Goal: Information Seeking & Learning: Learn about a topic

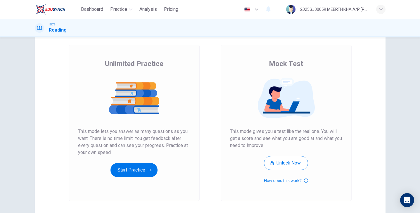
scroll to position [32, 0]
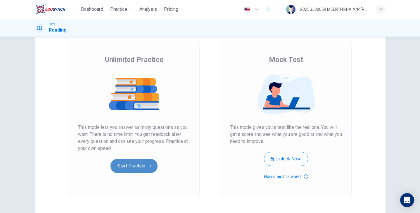
click at [140, 166] on button "Start Practice" at bounding box center [134, 166] width 47 height 14
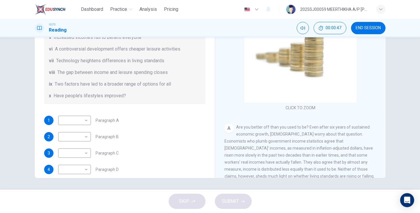
scroll to position [122, 0]
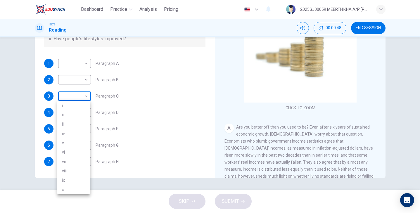
click at [77, 92] on body "Dashboard Practice Analysis Pricing English en ​ 2025SJ00059 MEERTHIKHA A/P [PE…" at bounding box center [210, 106] width 420 height 213
click at [74, 111] on li "ii" at bounding box center [73, 114] width 33 height 9
type input "ii"
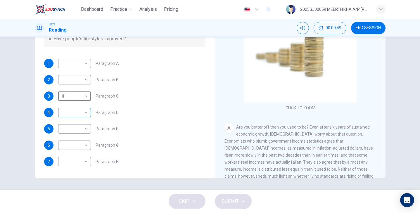
click at [75, 113] on body "Dashboard Practice Analysis Pricing English en ​ 2025SJ00059 MEERTHIKHA A/P [PE…" at bounding box center [210, 106] width 420 height 213
click at [68, 130] on li "ii" at bounding box center [73, 128] width 33 height 9
type input "ii"
click at [70, 133] on body "Dashboard Practice Analysis Pricing English en ​ 2025SJ00059 MEERTHIKHA A/P [PE…" at bounding box center [210, 106] width 420 height 213
click at [68, 149] on li "iv" at bounding box center [73, 147] width 33 height 9
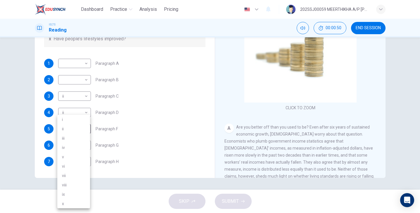
type input "iv"
click at [72, 142] on body "Dashboard Practice Analysis Pricing English en ​ 2025SJ00059 MEERTHIKHA A/P [PE…" at bounding box center [210, 106] width 420 height 213
click at [69, 158] on li "v" at bounding box center [73, 156] width 33 height 9
type input "v"
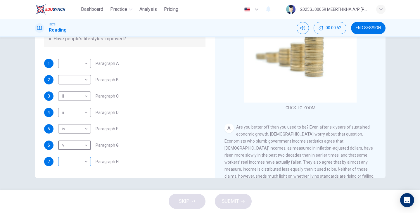
click at [68, 161] on body "Dashboard Practice Analysis Pricing English en ​ 2025SJ00059 MEERTHIKHA A/P [PE…" at bounding box center [210, 106] width 420 height 213
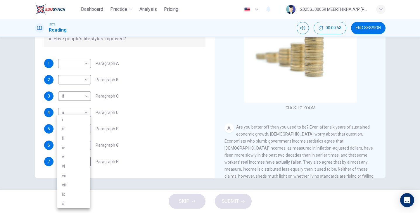
click at [71, 182] on li "viii" at bounding box center [73, 184] width 33 height 9
type input "viii"
click at [71, 78] on body "Dashboard Practice Analysis Pricing English en ​ 2025SJ00059 MEERTHIKHA A/P [PE…" at bounding box center [210, 106] width 420 height 213
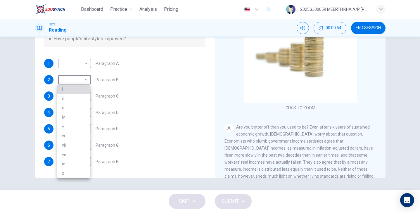
click at [69, 92] on li "i" at bounding box center [73, 88] width 33 height 9
type input "i"
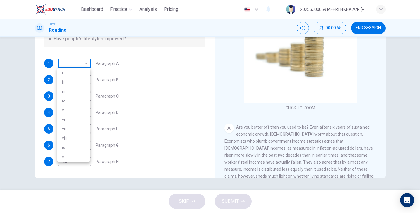
click at [75, 61] on body "Dashboard Practice Analysis Pricing English en ​ 2025SJ00059 MEERTHIKHA A/P [PE…" at bounding box center [210, 106] width 420 height 213
click at [67, 113] on li "v" at bounding box center [73, 110] width 33 height 9
type input "v"
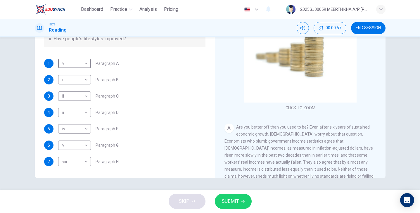
click at [235, 201] on span "SUBMIT" at bounding box center [230, 201] width 17 height 8
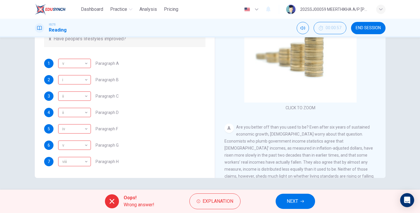
click at [290, 203] on span "NEXT" at bounding box center [292, 201] width 11 height 8
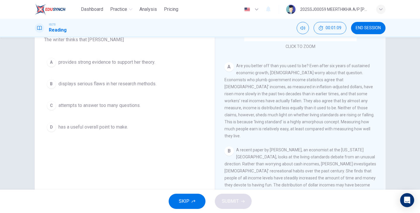
scroll to position [53, 0]
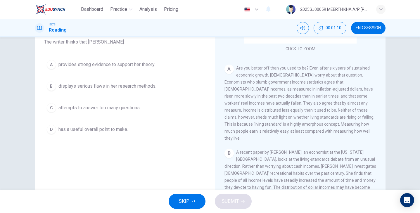
click at [138, 87] on span "displays serious flaws in her research methods." at bounding box center [107, 86] width 98 height 7
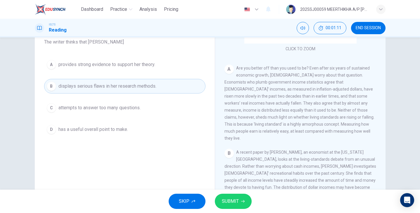
click at [240, 200] on button "SUBMIT" at bounding box center [233, 201] width 37 height 15
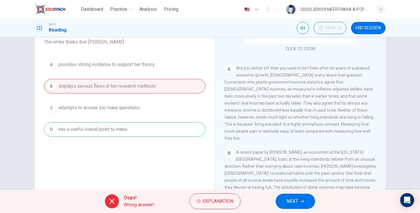
click at [179, 127] on div "A provides strong evidence to support her theory. B displays serious flaws in h…" at bounding box center [124, 97] width 161 height 80
click at [286, 199] on button "NEXT" at bounding box center [295, 201] width 39 height 15
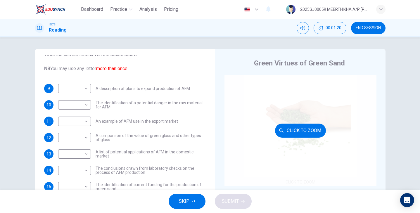
scroll to position [0, 0]
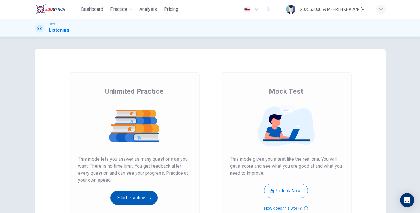
click at [136, 200] on button "Start Practice" at bounding box center [134, 198] width 47 height 14
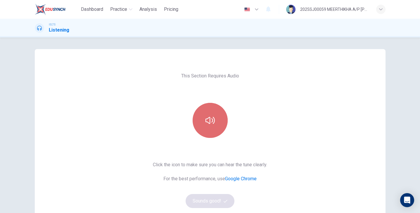
click at [217, 112] on button "button" at bounding box center [210, 120] width 35 height 35
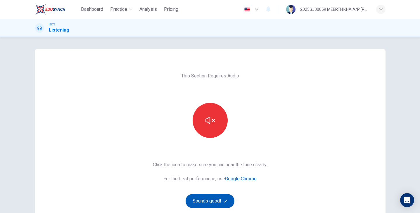
click at [216, 199] on button "Sounds good!" at bounding box center [210, 201] width 49 height 14
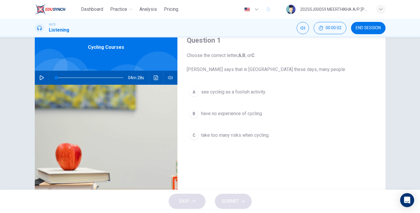
scroll to position [25, 0]
click at [41, 77] on icon "button" at bounding box center [42, 78] width 4 height 5
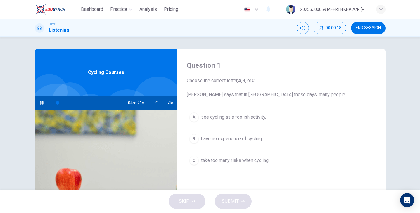
scroll to position [0, 0]
click at [246, 114] on span "see cycling as a foolish activity." at bounding box center [233, 117] width 65 height 7
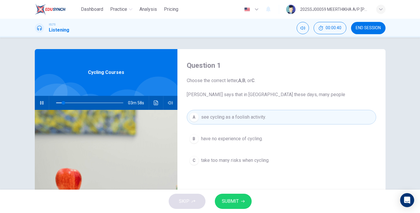
click at [242, 202] on icon "button" at bounding box center [243, 202] width 4 height 4
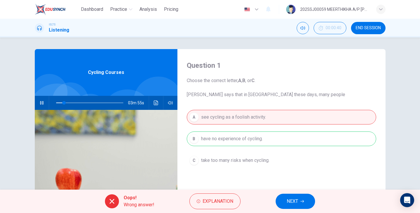
click at [291, 201] on span "NEXT" at bounding box center [292, 201] width 11 height 8
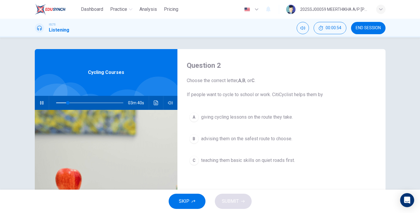
click at [39, 103] on icon "button" at bounding box center [41, 103] width 5 height 5
click at [243, 134] on button "B advising them on the safest route to choose." at bounding box center [281, 139] width 189 height 15
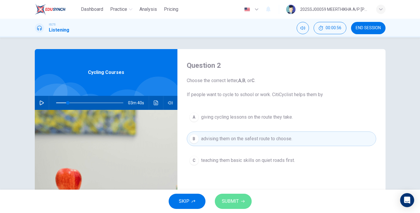
click at [230, 205] on span "SUBMIT" at bounding box center [230, 201] width 17 height 8
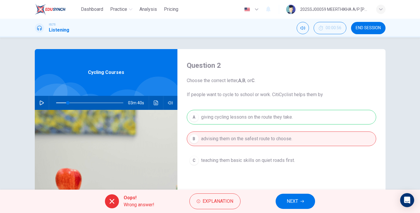
click at [289, 195] on button "NEXT" at bounding box center [295, 201] width 39 height 15
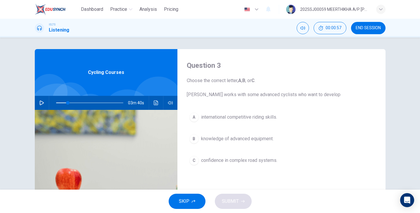
click at [245, 110] on div "Question 3 Choose the correct letter, A , B , or C . Jack works with some advan…" at bounding box center [281, 150] width 208 height 203
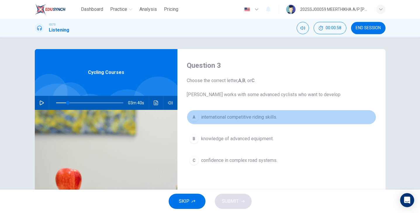
click at [236, 117] on span "international competitive riding skills." at bounding box center [239, 117] width 76 height 7
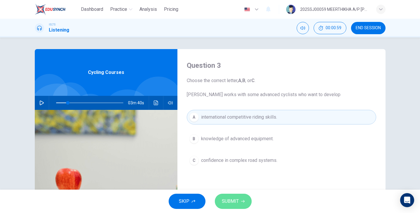
click at [233, 201] on span "SUBMIT" at bounding box center [230, 201] width 17 height 8
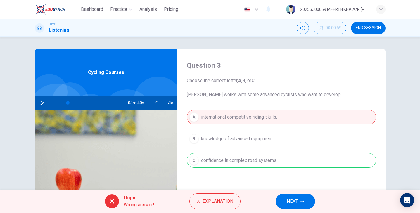
click at [297, 200] on span "NEXT" at bounding box center [292, 201] width 11 height 8
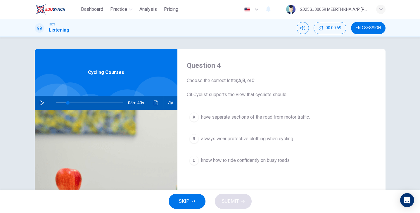
click at [248, 137] on span "always wear protective clothing when cycling." at bounding box center [247, 138] width 93 height 7
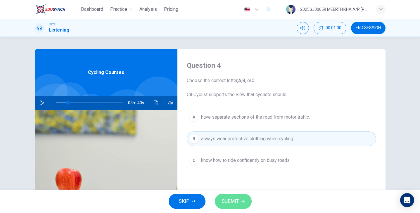
click at [231, 197] on button "SUBMIT" at bounding box center [233, 201] width 37 height 15
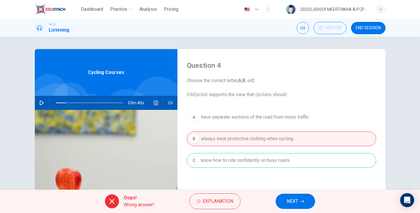
click at [293, 205] on span "NEXT" at bounding box center [292, 201] width 11 height 8
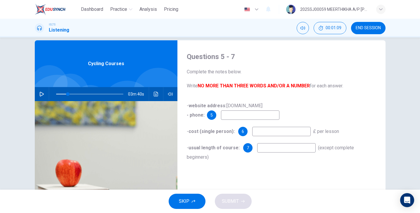
scroll to position [9, 0]
click at [232, 115] on input at bounding box center [250, 114] width 58 height 9
click at [268, 150] on input at bounding box center [286, 147] width 58 height 9
click at [269, 128] on input at bounding box center [281, 131] width 58 height 9
click at [83, 94] on span at bounding box center [89, 94] width 67 height 8
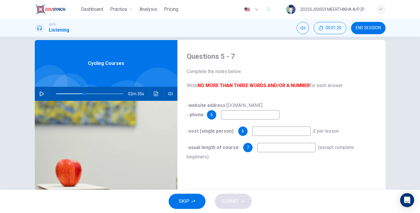
click at [41, 93] on icon "button" at bounding box center [42, 94] width 4 height 5
click at [96, 92] on span at bounding box center [89, 94] width 67 height 8
type input "69"
click at [264, 147] on input at bounding box center [286, 147] width 58 height 9
type input "m"
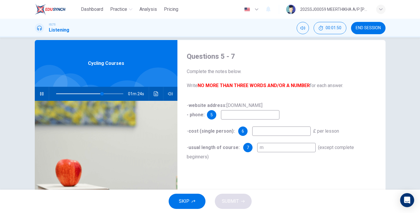
type input "69"
type input "mini"
type input "69"
type input "minimum"
type input "70"
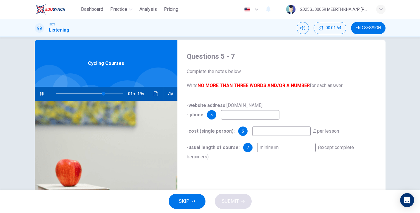
type input "minimum"
click at [269, 134] on input at bounding box center [281, 131] width 58 height 9
type input "71"
type input "500"
type input "71"
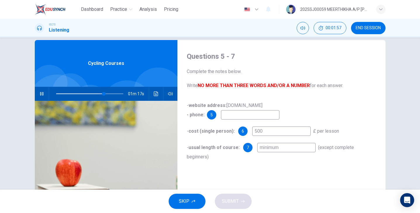
type input "500"
click at [237, 118] on input at bounding box center [250, 114] width 58 height 9
click at [42, 96] on icon "button" at bounding box center [41, 94] width 5 height 5
type input "72"
click at [229, 118] on input at bounding box center [250, 114] width 58 height 9
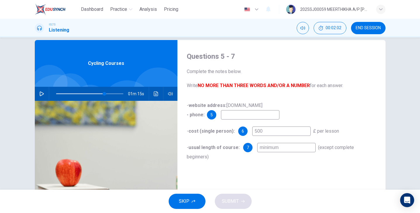
type input "0"
type input "72"
type input "01"
type input "72"
type input "012"
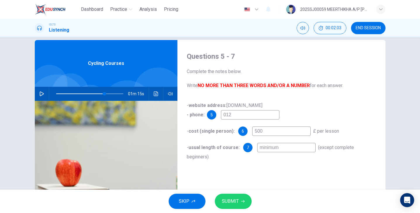
type input "72"
type input "012"
click at [228, 203] on span "SUBMIT" at bounding box center [230, 201] width 17 height 8
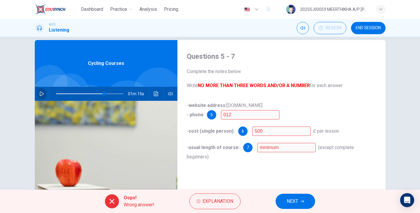
click at [39, 94] on icon "button" at bounding box center [41, 94] width 5 height 5
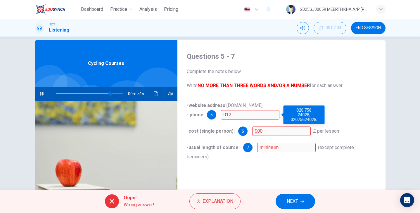
click at [244, 115] on input "012" at bounding box center [250, 114] width 58 height 9
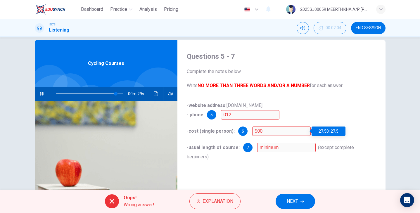
click at [275, 131] on input "500" at bounding box center [281, 131] width 58 height 9
click at [38, 93] on button "button" at bounding box center [41, 94] width 9 height 14
type input "93"
click at [290, 208] on button "NEXT" at bounding box center [295, 201] width 39 height 15
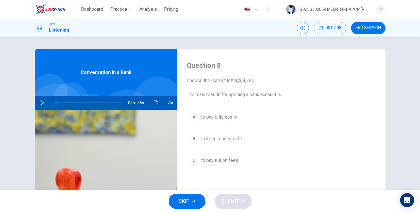
scroll to position [0, 0]
click at [221, 140] on span "to keep money safe." at bounding box center [222, 138] width 42 height 7
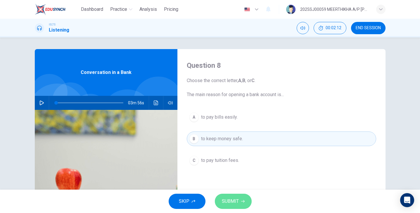
click at [235, 204] on span "SUBMIT" at bounding box center [230, 201] width 17 height 8
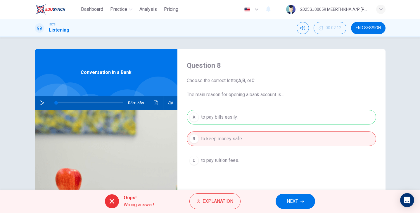
click at [279, 120] on div "A to pay bills easily. B to keep money safe. C to pay tuition fees." at bounding box center [281, 145] width 189 height 70
click at [295, 198] on span "NEXT" at bounding box center [292, 201] width 11 height 8
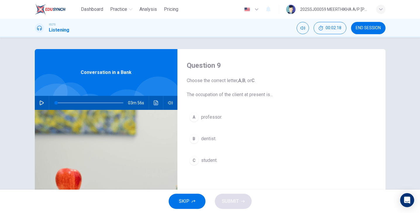
click at [217, 115] on span "professor." at bounding box center [211, 117] width 21 height 7
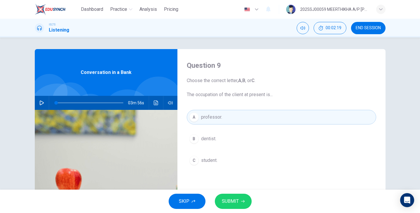
click at [233, 201] on span "SUBMIT" at bounding box center [230, 201] width 17 height 8
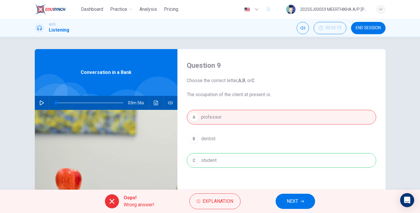
click at [232, 156] on div "A professor. B dentist. C student." at bounding box center [281, 145] width 189 height 70
click at [238, 158] on div "A professor. B dentist. C student." at bounding box center [281, 145] width 189 height 70
click at [290, 197] on button "NEXT" at bounding box center [295, 201] width 39 height 15
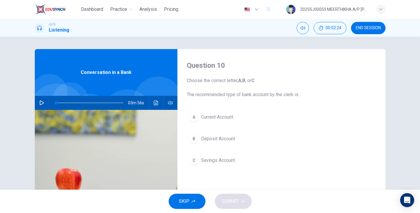
click at [218, 136] on span "Deposit Account" at bounding box center [218, 138] width 34 height 7
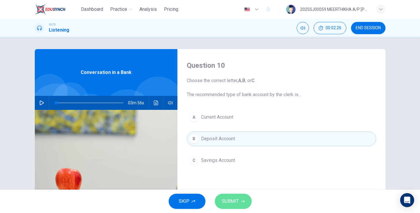
click at [223, 198] on span "SUBMIT" at bounding box center [230, 201] width 17 height 8
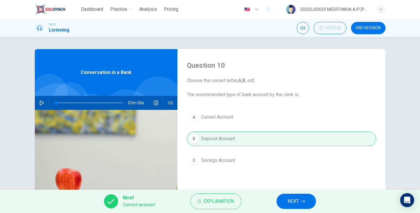
click at [41, 100] on button "button" at bounding box center [41, 103] width 9 height 14
click at [66, 101] on span at bounding box center [89, 103] width 67 height 8
click at [68, 103] on span at bounding box center [68, 103] width 4 height 4
click at [75, 103] on span at bounding box center [89, 103] width 67 height 8
click at [79, 103] on span at bounding box center [80, 103] width 4 height 4
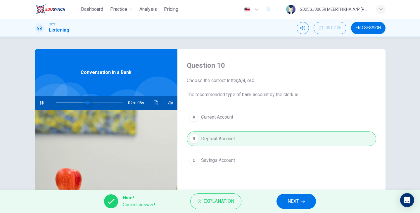
click at [87, 103] on span at bounding box center [88, 103] width 4 height 4
click at [94, 102] on span at bounding box center [89, 103] width 67 height 8
click at [38, 102] on button "button" at bounding box center [41, 103] width 9 height 14
type input "58"
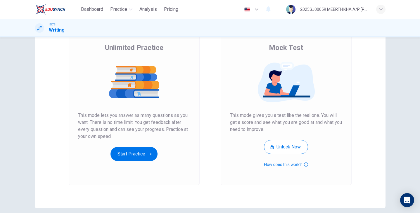
scroll to position [61, 0]
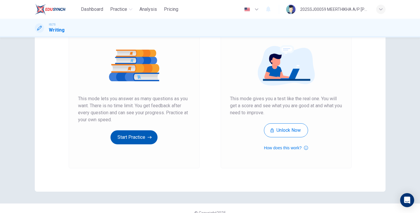
click at [133, 138] on button "Start Practice" at bounding box center [134, 137] width 47 height 14
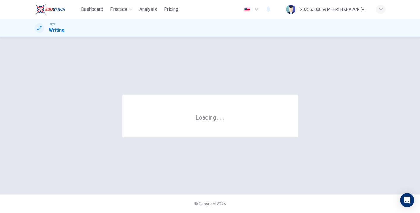
scroll to position [0, 0]
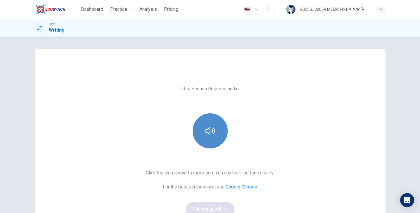
click at [206, 127] on icon "button" at bounding box center [210, 130] width 9 height 9
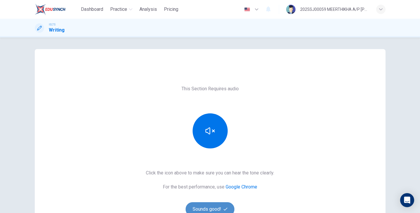
click at [207, 208] on button "Sounds good!" at bounding box center [210, 209] width 49 height 14
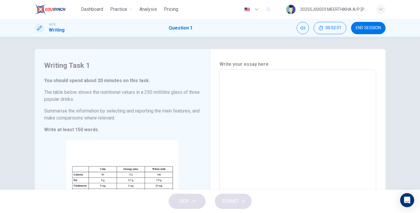
click at [243, 83] on textarea at bounding box center [298, 156] width 149 height 163
type textarea "t"
type textarea "x"
type textarea "th"
type textarea "x"
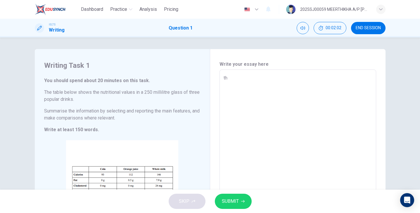
type textarea "the"
type textarea "x"
type textarea "the"
type textarea "x"
type textarea "the c"
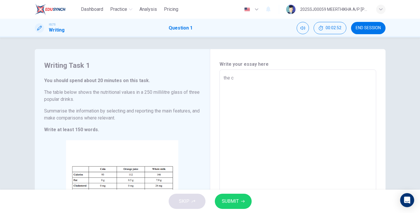
type textarea "x"
type textarea "the ch"
type textarea "x"
type textarea "the cha"
type textarea "x"
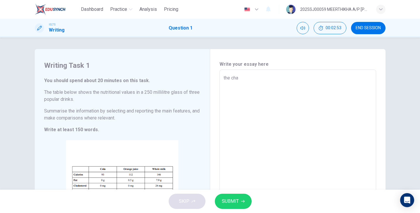
type textarea "the char"
type textarea "x"
type textarea "the chart"
type textarea "x"
type textarea "the chart"
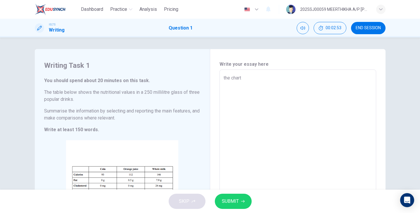
type textarea "x"
type textarea "the chart b"
type textarea "x"
type textarea "the chart be"
type textarea "x"
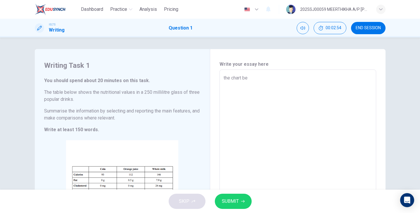
type textarea "the chart bel"
type textarea "x"
type textarea "the chart belo"
type textarea "x"
type textarea "the chart below"
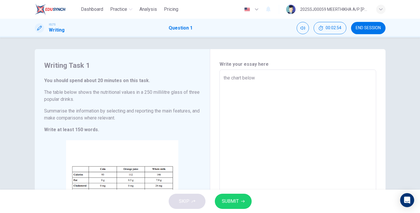
type textarea "x"
type textarea "the chart below"
type textarea "x"
type textarea "the chart below h"
type textarea "x"
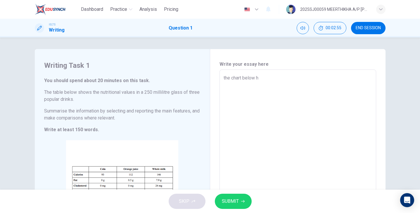
type textarea "the chart below hs"
type textarea "x"
type textarea "the chart below hso"
type textarea "x"
type textarea "the chart below hsow"
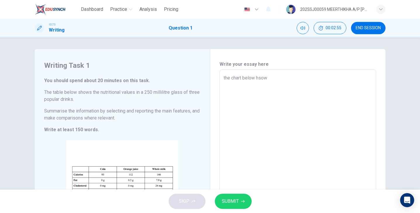
type textarea "x"
type textarea "the chart below hsows"
type textarea "x"
type textarea "the chart below hsows"
type textarea "x"
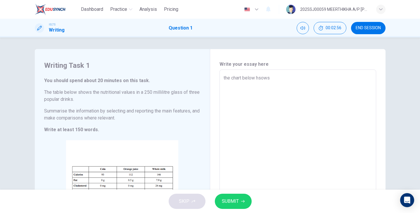
type textarea "the chart below hsows e"
type textarea "x"
type textarea "the chart below hsows ex"
type textarea "x"
type textarea "the chart below hsows exa"
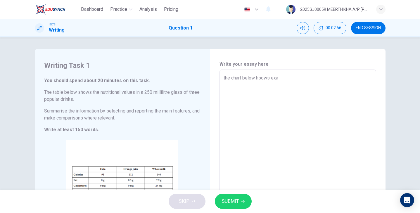
type textarea "x"
type textarea "the chart below hsows exam"
type textarea "x"
type textarea "the chart below hsows examp"
type textarea "x"
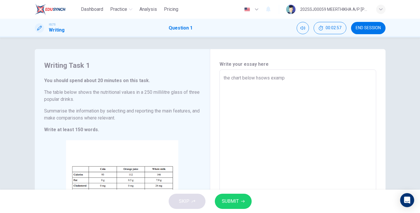
type textarea "the chart below hsows exampl"
type textarea "x"
type textarea "the chart below hsows example"
type textarea "x"
type textarea "the chart below hsows example"
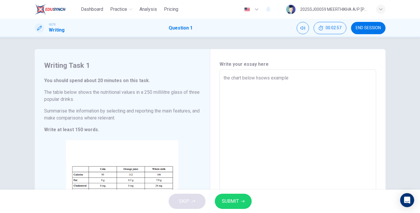
type textarea "x"
type textarea "the chart below hsows example o"
type textarea "x"
type textarea "the chart below hsows example of"
type textarea "x"
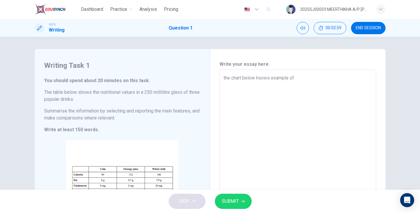
type textarea "the chart below hsows example of"
type textarea "x"
type textarea "the chart below hsows example of c"
type textarea "x"
type textarea "the chart below hsows example of ca"
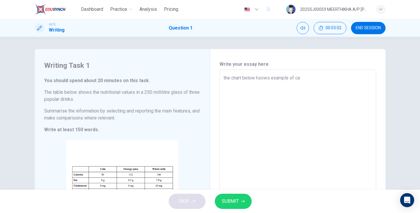
type textarea "x"
type textarea "the chart below hsows example of caj"
type textarea "x"
type textarea "the chart below hsows example of caju"
type textarea "x"
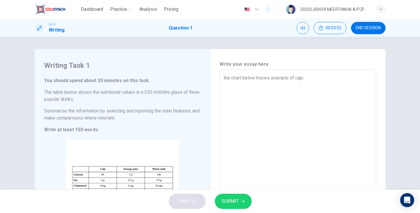
type textarea "the chart below hsows example of cajud"
type textarea "x"
type textarea "the chart below hsows example of cajudh"
type textarea "x"
type textarea "the chart below hsows example of cajudhj"
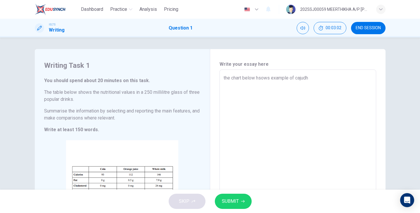
type textarea "x"
type textarea "the chart below hsows example of cajudhjc"
type textarea "x"
type textarea "the chart below hsows example of cajudhjcd"
type textarea "x"
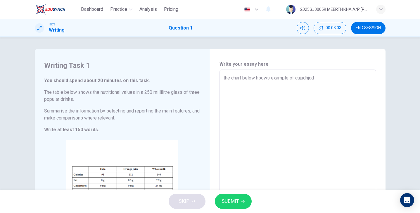
type textarea "the chart below hsows example of cajudhjcdy"
type textarea "x"
type textarea "the chart below hsows example of cajudhjcdyh"
type textarea "x"
type textarea "the chart below hsows example of cajudhjcdyhc"
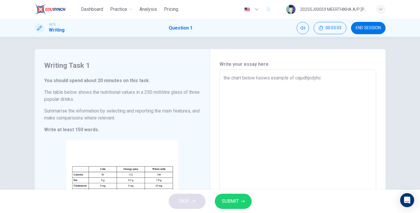
type textarea "x"
type textarea "the chart below hsows example of cajudhjcdyhc7"
type textarea "x"
type textarea "the chart below hsows example of cajudhjcdyhc7y"
type textarea "x"
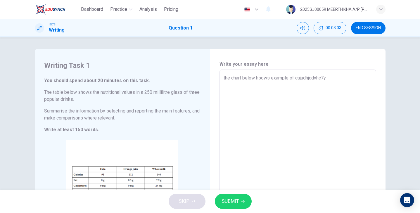
type textarea "the chart below hsows example of cajudhjcdyhc7yf"
type textarea "x"
type textarea "the chart below hsows example of cajudhjcdyhc7yfv"
type textarea "x"
type textarea "the chart below hsows example of cajudhjcdyhc7yfvc"
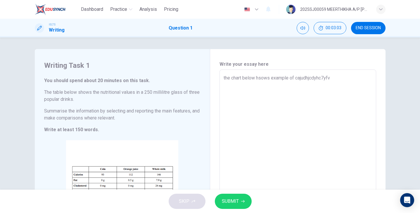
type textarea "x"
type textarea "the chart below hsows example of cajudhjcdyhc7yfvcd"
type textarea "x"
type textarea "the chart below hsows example of cajudhjcdyhc7yfvcdjk"
type textarea "x"
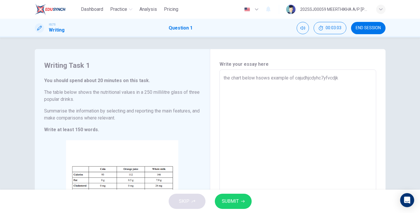
type textarea "the chart below hsows example of cajudhjcdyhc7yfvcdjkn"
type textarea "x"
type textarea "the chart below hsows example of cajudhjcdyhc7yfvcdjkns"
type textarea "x"
type textarea "the chart below hsows example of cajudhjcdyhc7yfvcdjknsu"
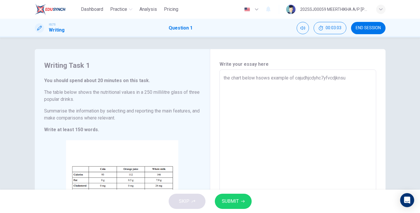
type textarea "x"
type textarea "the chart below hsows example of cajudhjcdyhc7yfvcdjknsuf"
type textarea "x"
type textarea "the chart below hsows example of cajudhjcdyhc7yfvcdjknsufh"
type textarea "x"
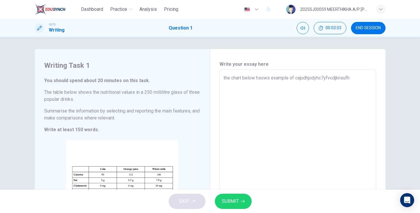
type textarea "the chart below hsows example of cajudhjcdyhc7yfvcdjknsufhe"
type textarea "x"
type textarea "the chart below hsows example of cajudhjcdyhc7yfvcdjknsufhey"
type textarea "x"
type textarea "the chart below hsows example of cajudhjcdyhc7yfvcdjknsufhe"
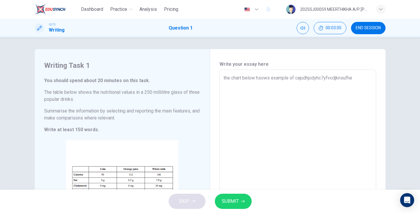
type textarea "x"
type textarea "the chart below hsows example of cajudhjcdyhc7yfvcdjknsufh"
type textarea "x"
type textarea "the chart below hsows example of cajudhjcdyhc7yfvcdjknsuf"
type textarea "x"
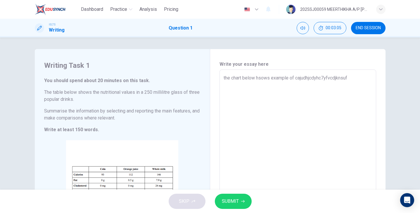
type textarea "the chart below hsows example of cajudhjcdyhc7yfvcdjknsu"
type textarea "x"
type textarea "the chart below hsows example of cajudhjcdyhc7yfvcdjkns"
type textarea "x"
type textarea "the chart below hsows example of cajudhjcdyhc7yfvcdjkn"
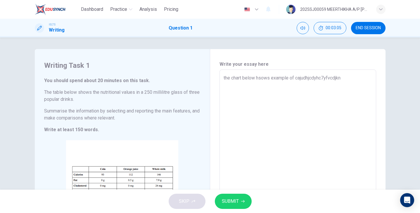
type textarea "x"
type textarea "the chart below hsows example of cajudhjcdyhc7yfvcdjk"
type textarea "x"
type textarea "the chart below hsows example of cajudhjcdyhc7yfvcdj"
type textarea "x"
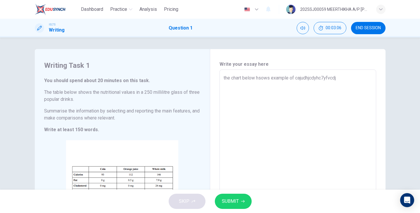
type textarea "the chart below hsows example of cajudhjcdyhc7yfvcd"
type textarea "x"
type textarea "the chart below hsows example of cajudhjcdyhc7yfvc"
type textarea "x"
type textarea "the chart below hsows example of cajudhjcdyhc7yfv"
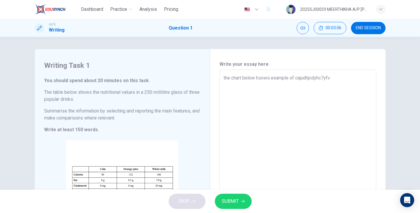
type textarea "x"
type textarea "the chart below hsows example of cajudhjcdyhc7yf"
type textarea "x"
type textarea "the chart below hsows example of cajudhjcdyhc7y"
type textarea "x"
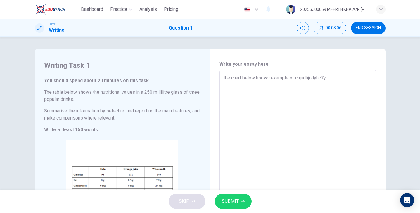
type textarea "the chart below hsows example of cajudhjcdyhc7"
type textarea "x"
type textarea "the chart below hsows example of cajudhjcdyhc"
type textarea "x"
type textarea "the chart below hsows example of cajudhjcdyh"
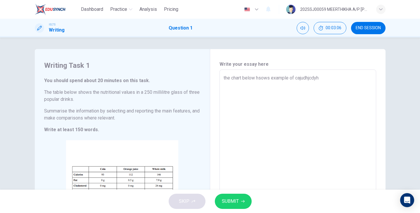
type textarea "x"
type textarea "the chart below hsows example of cajudhjcdy"
type textarea "x"
type textarea "the chart below hsows example of cajudhjcd"
type textarea "x"
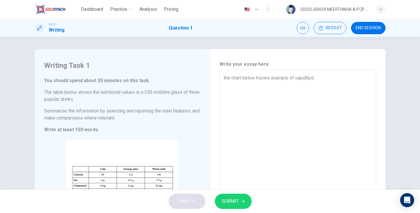
type textarea "the chart below hsows example of cajudhjc"
type textarea "x"
type textarea "the chart below hsows example of cajudhj"
type textarea "x"
type textarea "the chart below hsows example of cajudh"
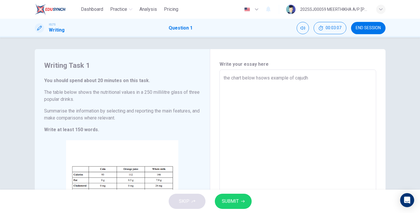
type textarea "x"
type textarea "the chart below hsows example of cajud"
type textarea "x"
type textarea "the chart below hsows example of caju"
type textarea "x"
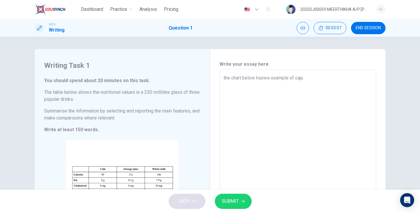
type textarea "the chart below hsows example of caj"
type textarea "x"
type textarea "the chart below hsows example of ca"
type textarea "x"
type textarea "the chart below hsows example of c"
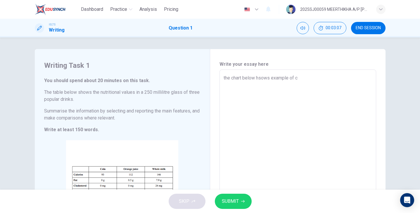
type textarea "x"
type textarea "the chart below hsows example of"
type textarea "x"
type textarea "the chart below hsows example of"
type textarea "x"
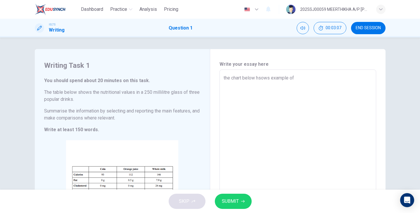
type textarea "the chart below hsows example o"
type textarea "x"
type textarea "the chart below hsows example"
type textarea "x"
type textarea "the chart below hsows example o"
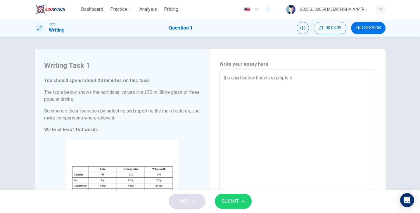
type textarea "x"
type textarea "the chart below hsows example of"
type textarea "x"
type textarea "the chart below hsows example of"
type textarea "x"
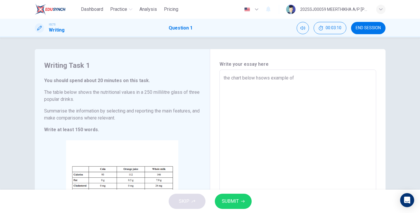
type textarea "the chart below hsows example of c"
type textarea "x"
type textarea "the chart below hsows example of ca"
type textarea "x"
type textarea "the chart below hsows example of cal"
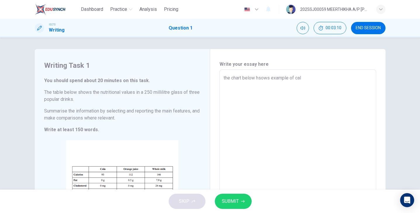
type textarea "x"
type textarea "the chart below hsows example of calo"
type textarea "x"
type textarea "the chart below hsows example of calor"
type textarea "x"
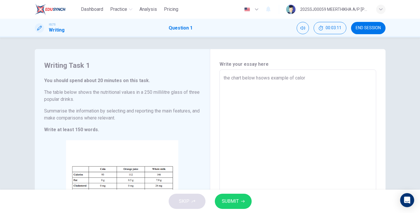
type textarea "the chart below hsows example of calori"
type textarea "x"
type textarea "the chart below hsows example of calorie"
type textarea "x"
type textarea "the chart below hsows example of calories"
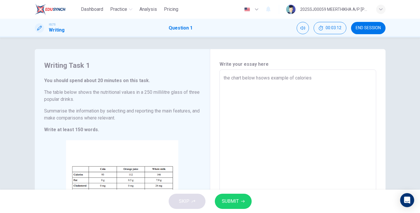
type textarea "x"
click at [360, 79] on textarea "the chart below shows example of calories fat and sugar proteins" at bounding box center [298, 156] width 149 height 163
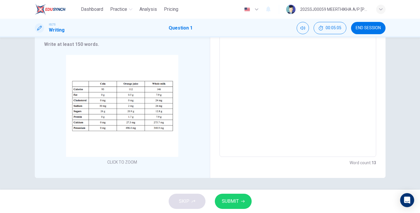
scroll to position [85, 0]
click at [236, 199] on span "SUBMIT" at bounding box center [230, 201] width 17 height 8
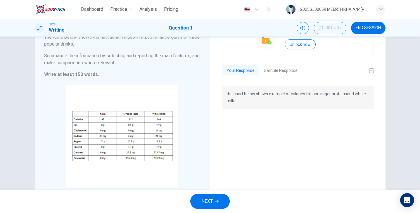
scroll to position [52, 0]
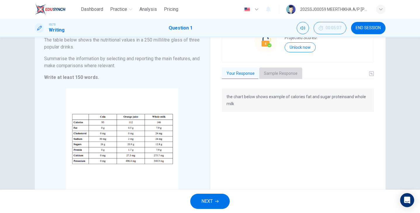
click at [283, 74] on button "Sample Response" at bounding box center [280, 74] width 43 height 12
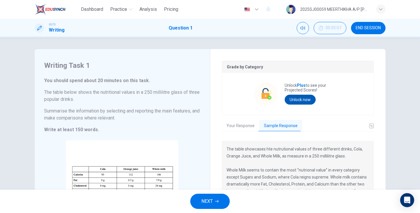
scroll to position [0, 0]
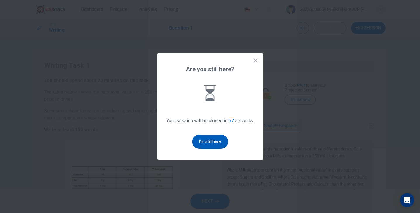
click at [209, 140] on button "I'm still here" at bounding box center [210, 142] width 36 height 14
